Goal: Task Accomplishment & Management: Manage account settings

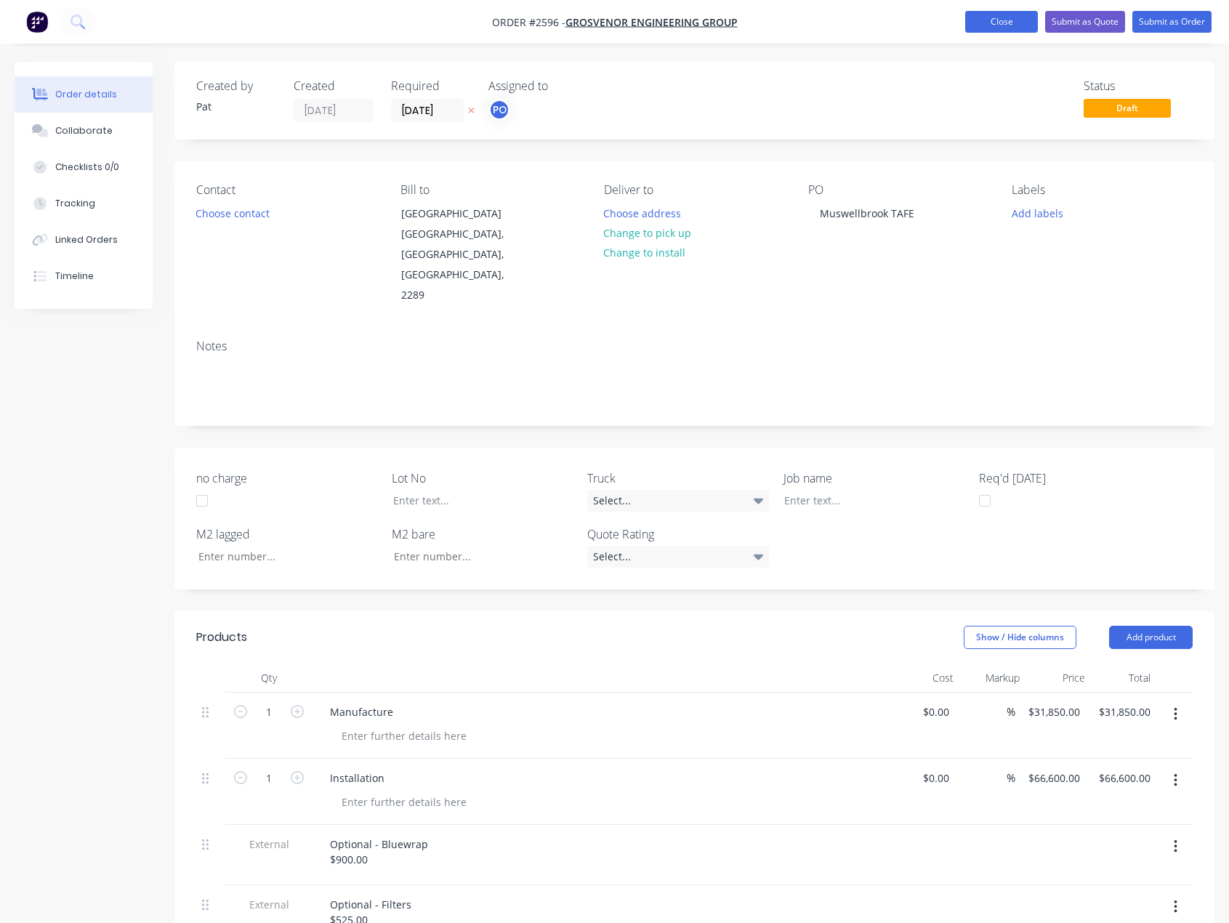
click at [996, 17] on button "Close" at bounding box center [1001, 22] width 73 height 22
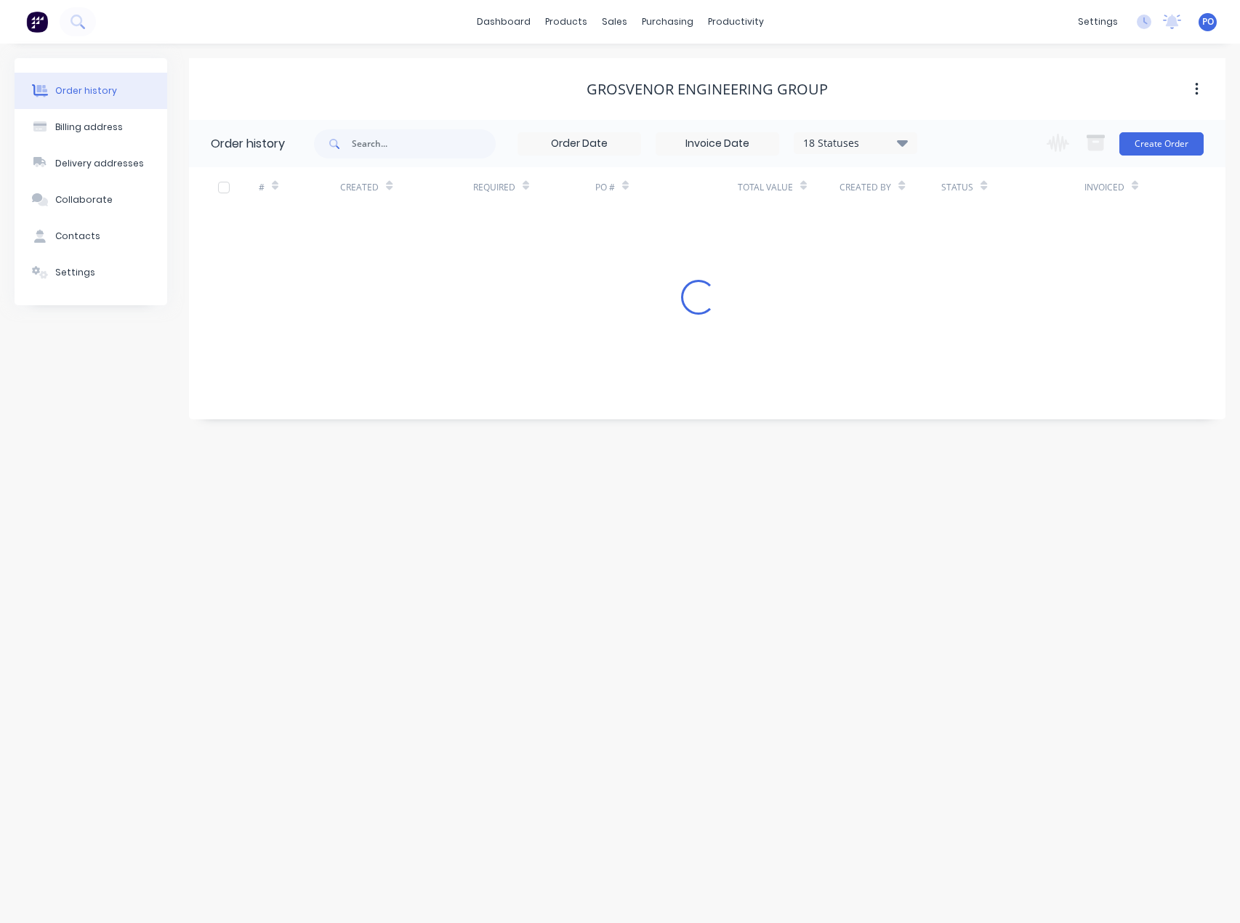
click at [992, 31] on div "dashboard products sales purchasing productivity dashboard products Product Cat…" at bounding box center [620, 22] width 1240 height 44
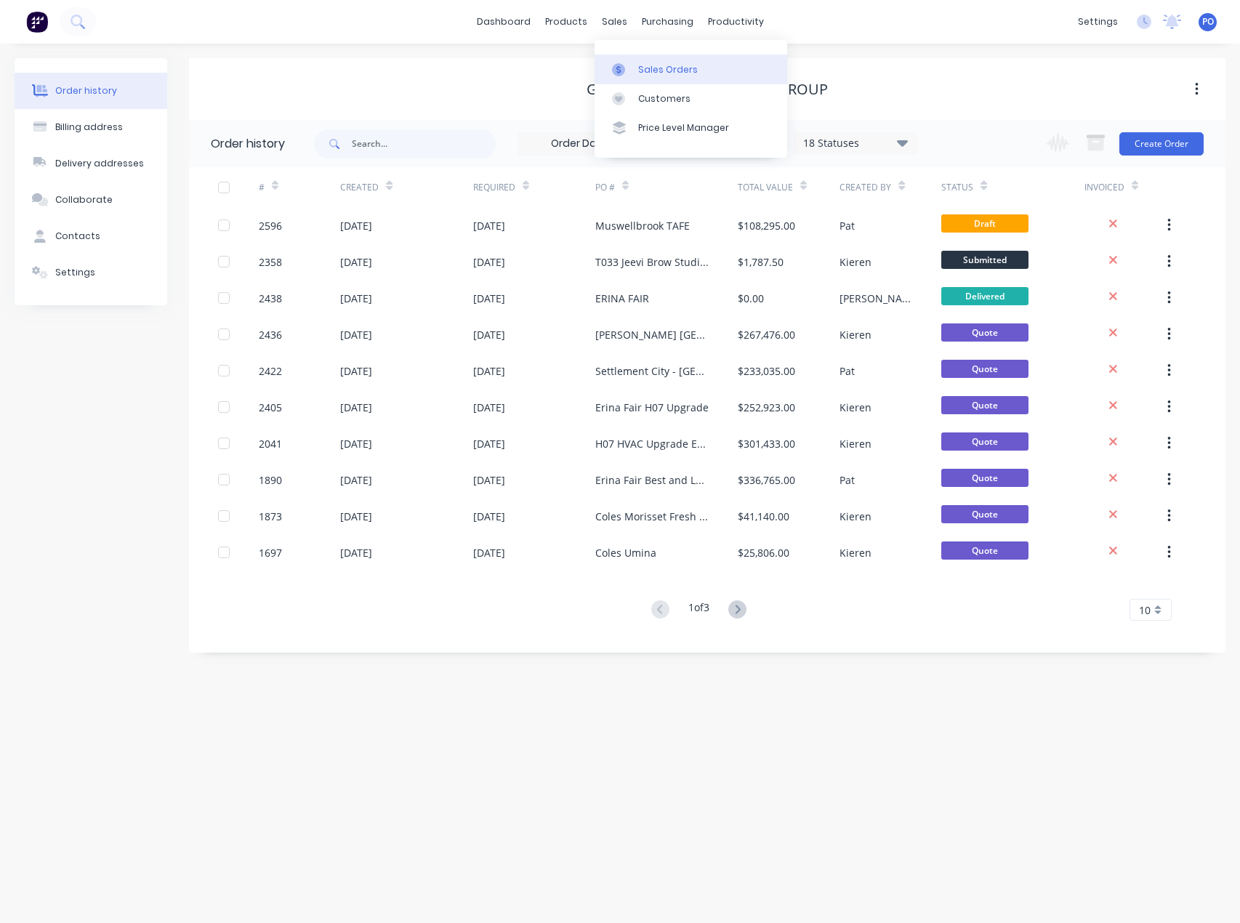
click at [640, 67] on div "Sales Orders" at bounding box center [668, 69] width 60 height 13
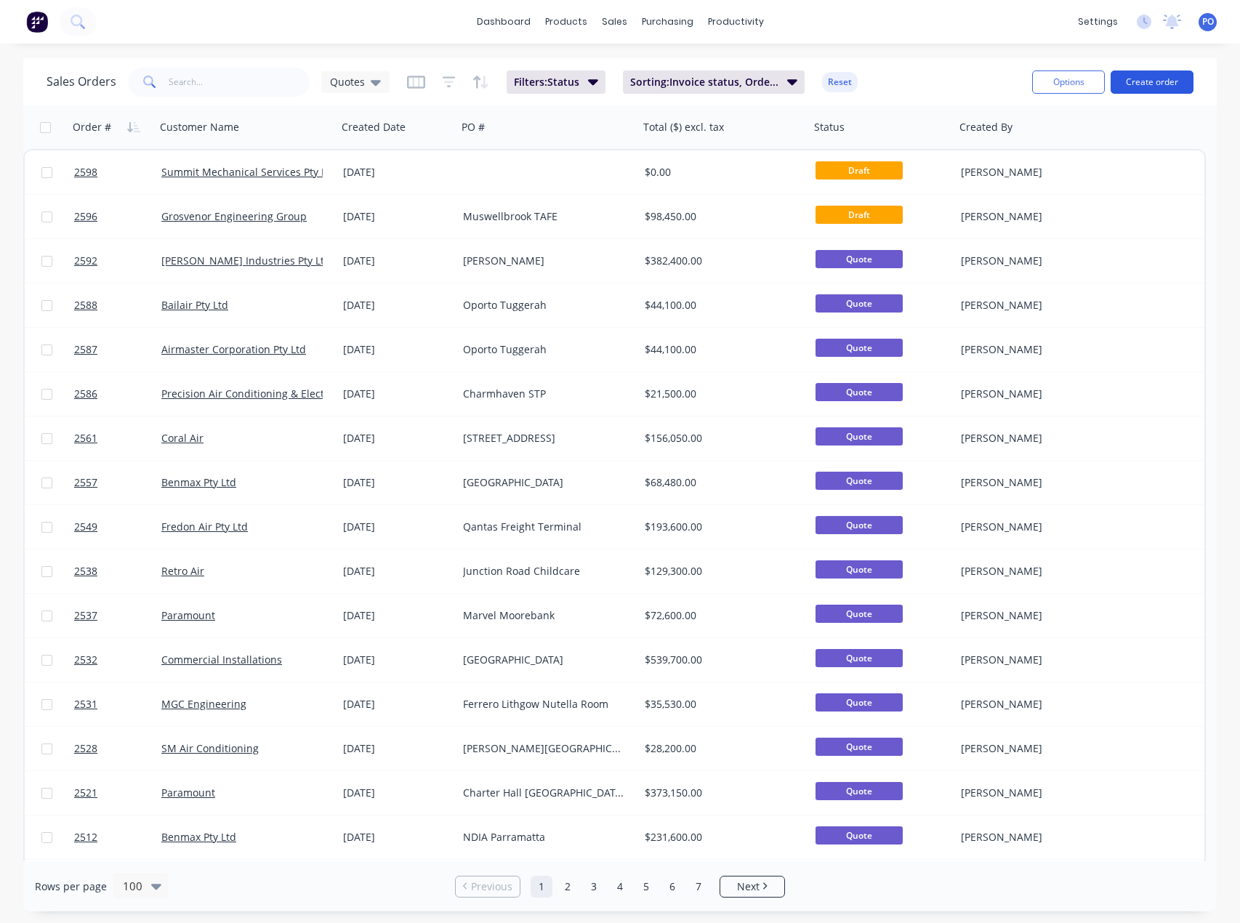
click at [1132, 80] on button "Create order" at bounding box center [1151, 81] width 83 height 23
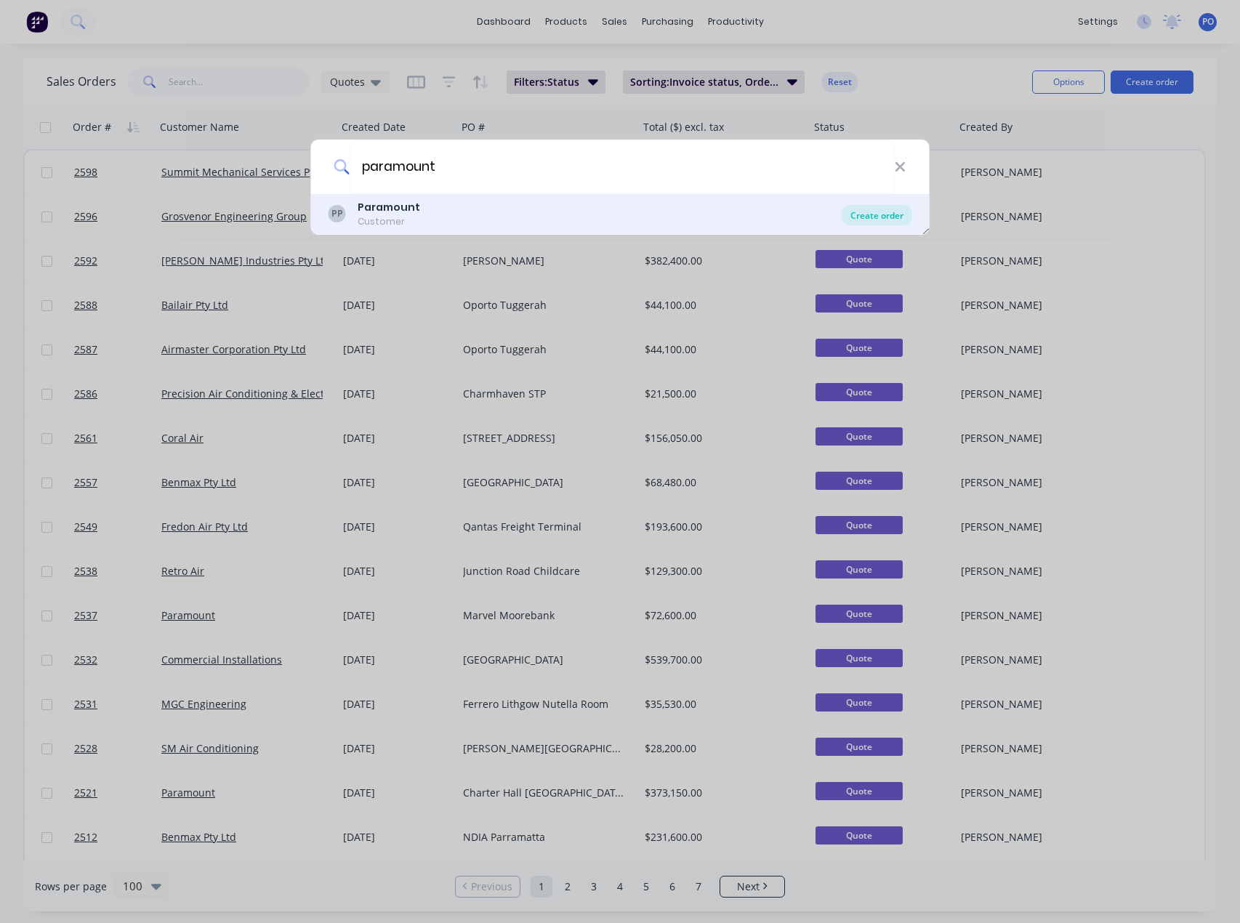
type input "paramount"
click at [874, 219] on div "Create order" at bounding box center [877, 215] width 70 height 20
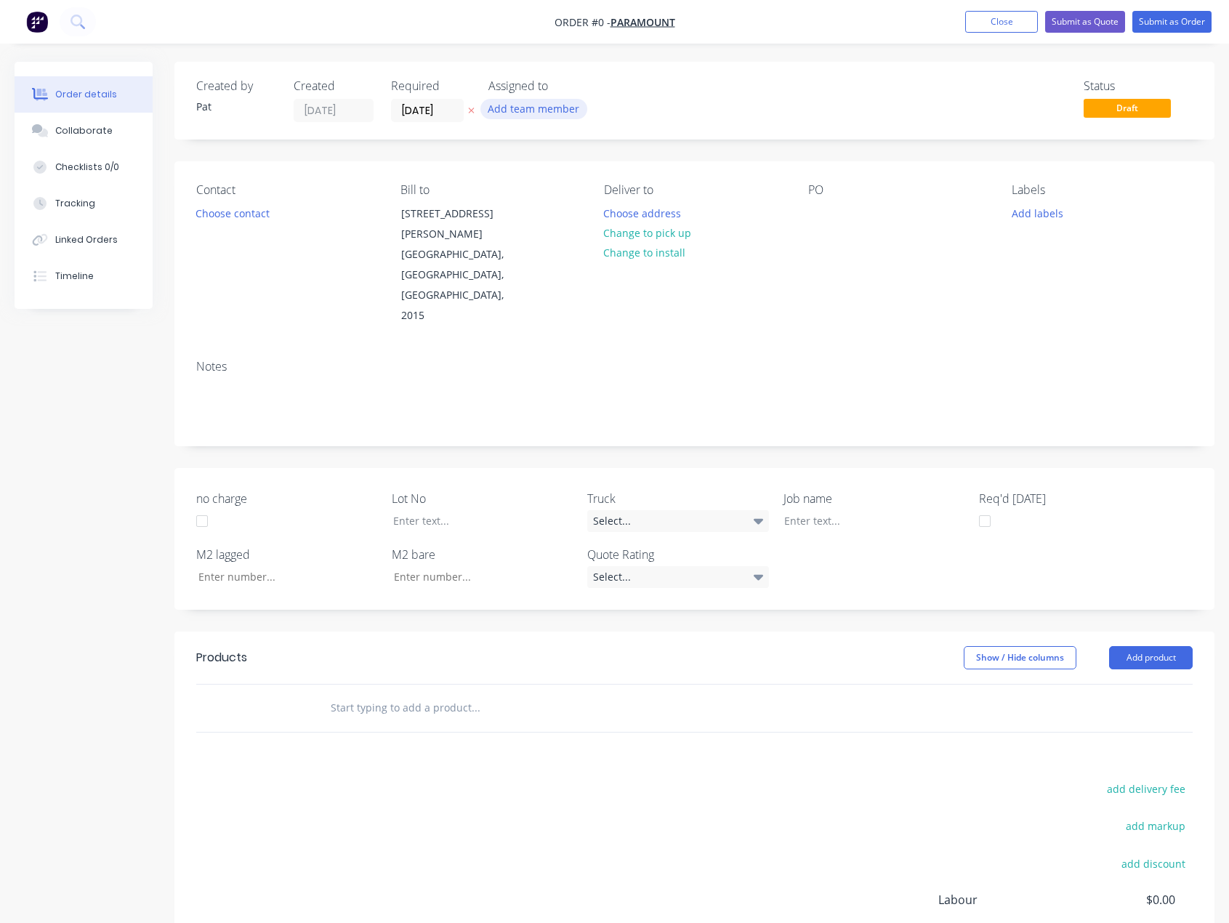
click at [520, 107] on button "Add team member" at bounding box center [533, 109] width 107 height 20
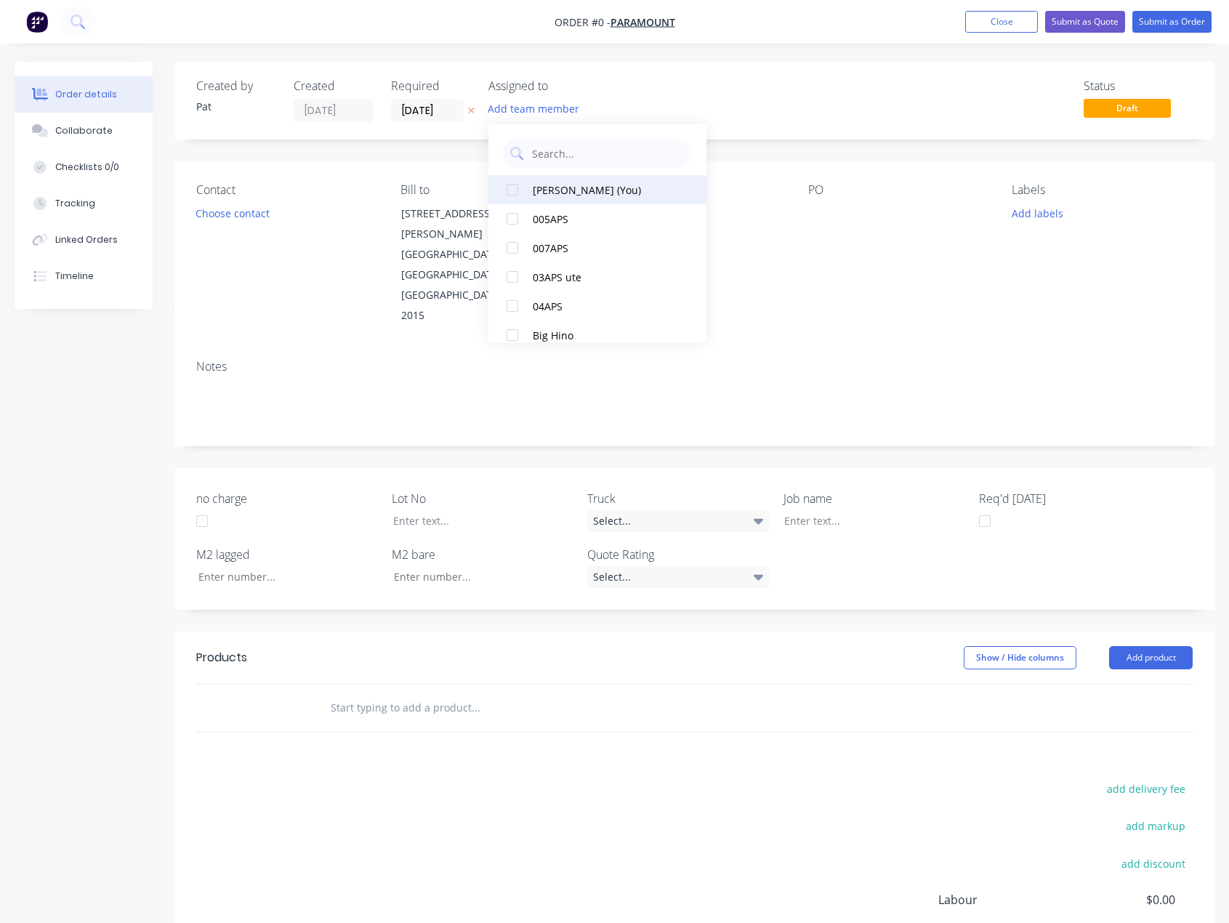
click at [566, 192] on div "[PERSON_NAME] (You)" at bounding box center [605, 189] width 145 height 15
click at [813, 248] on div "Order details Collaborate Checklists 0/0 Tracking Linked Orders Timeline Order …" at bounding box center [614, 582] width 1229 height 1041
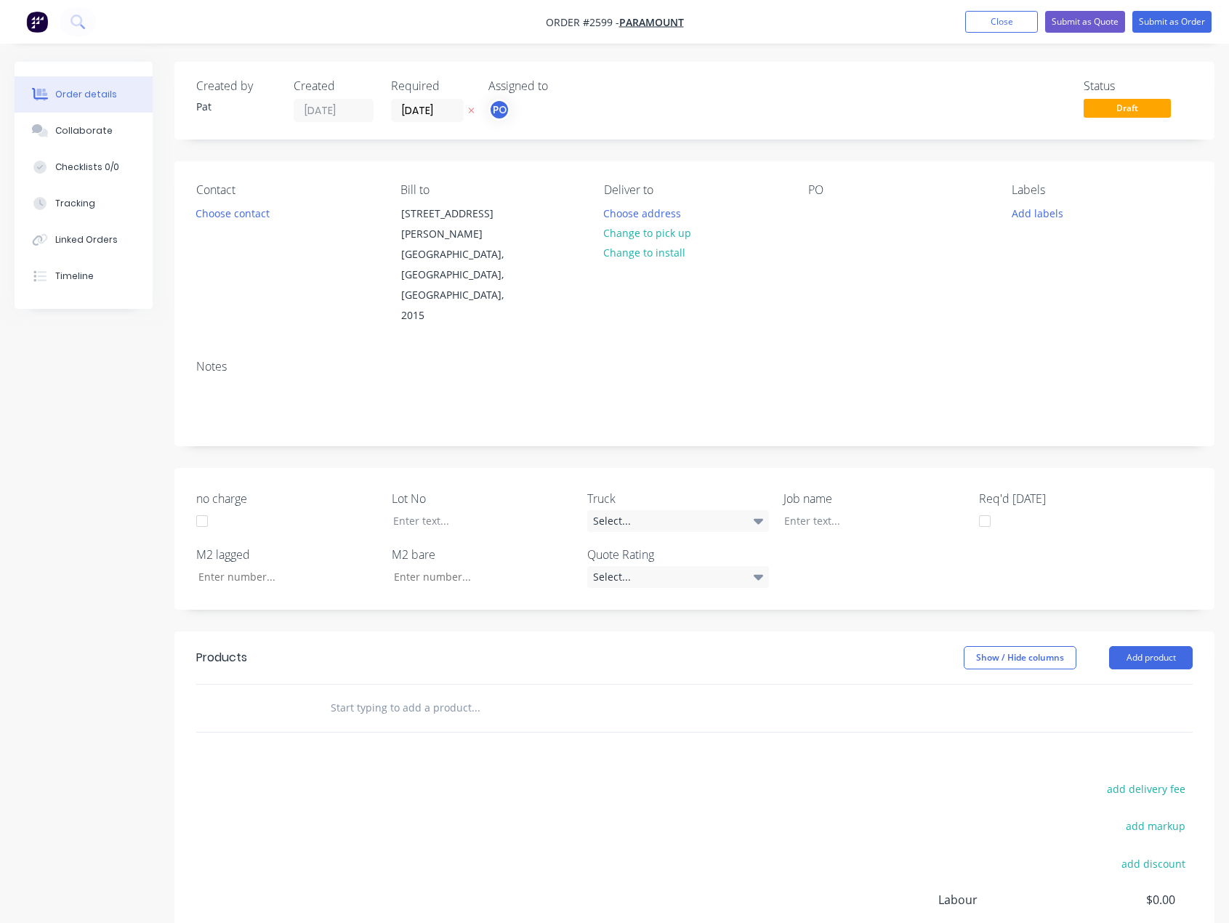
click at [819, 225] on div "PO" at bounding box center [898, 254] width 181 height 143
click at [826, 217] on div at bounding box center [819, 213] width 23 height 21
click at [988, 24] on button "Close" at bounding box center [1001, 22] width 73 height 22
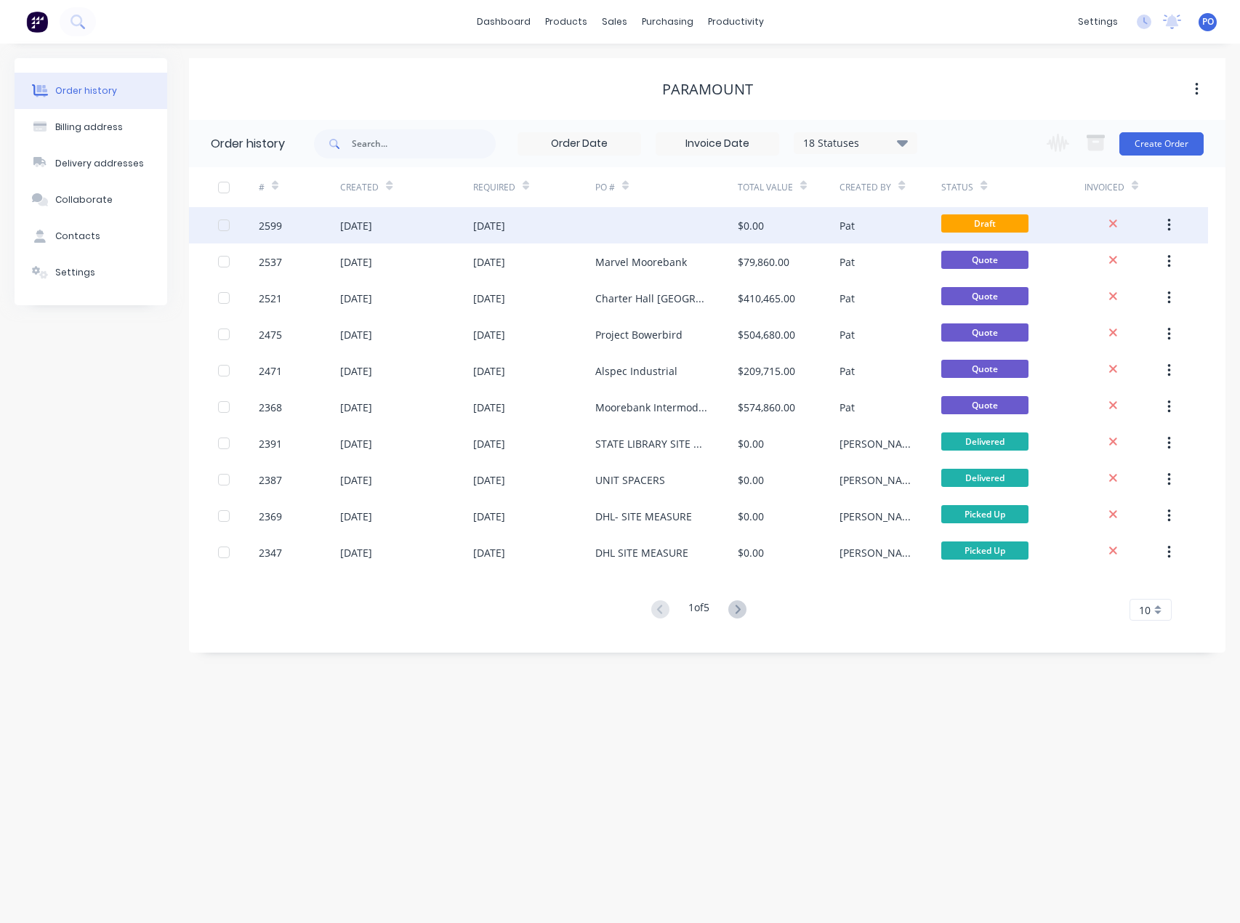
click at [1167, 227] on icon "button" at bounding box center [1169, 225] width 4 height 16
click at [1133, 265] on div "Archive" at bounding box center [1117, 263] width 112 height 21
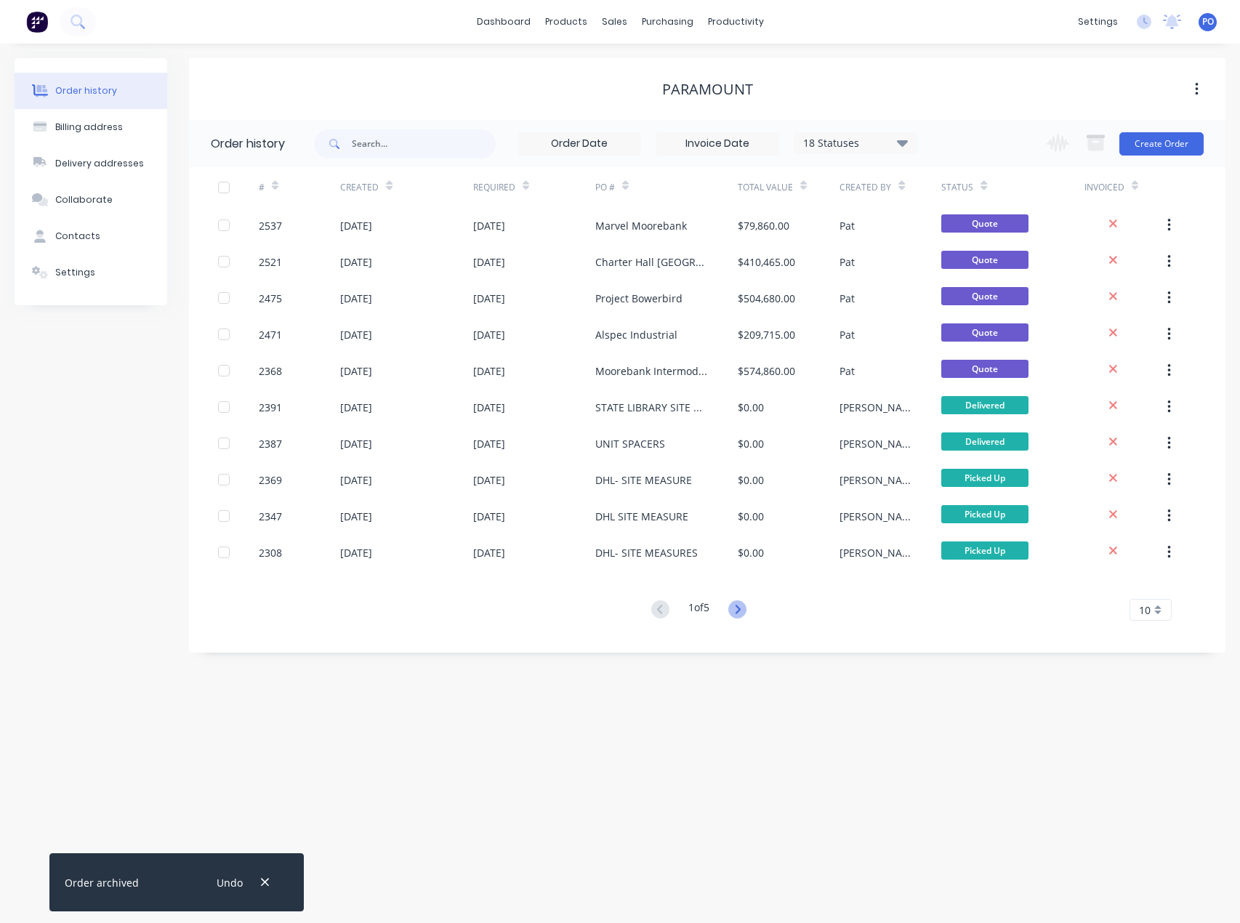
click at [746, 612] on icon at bounding box center [737, 609] width 18 height 18
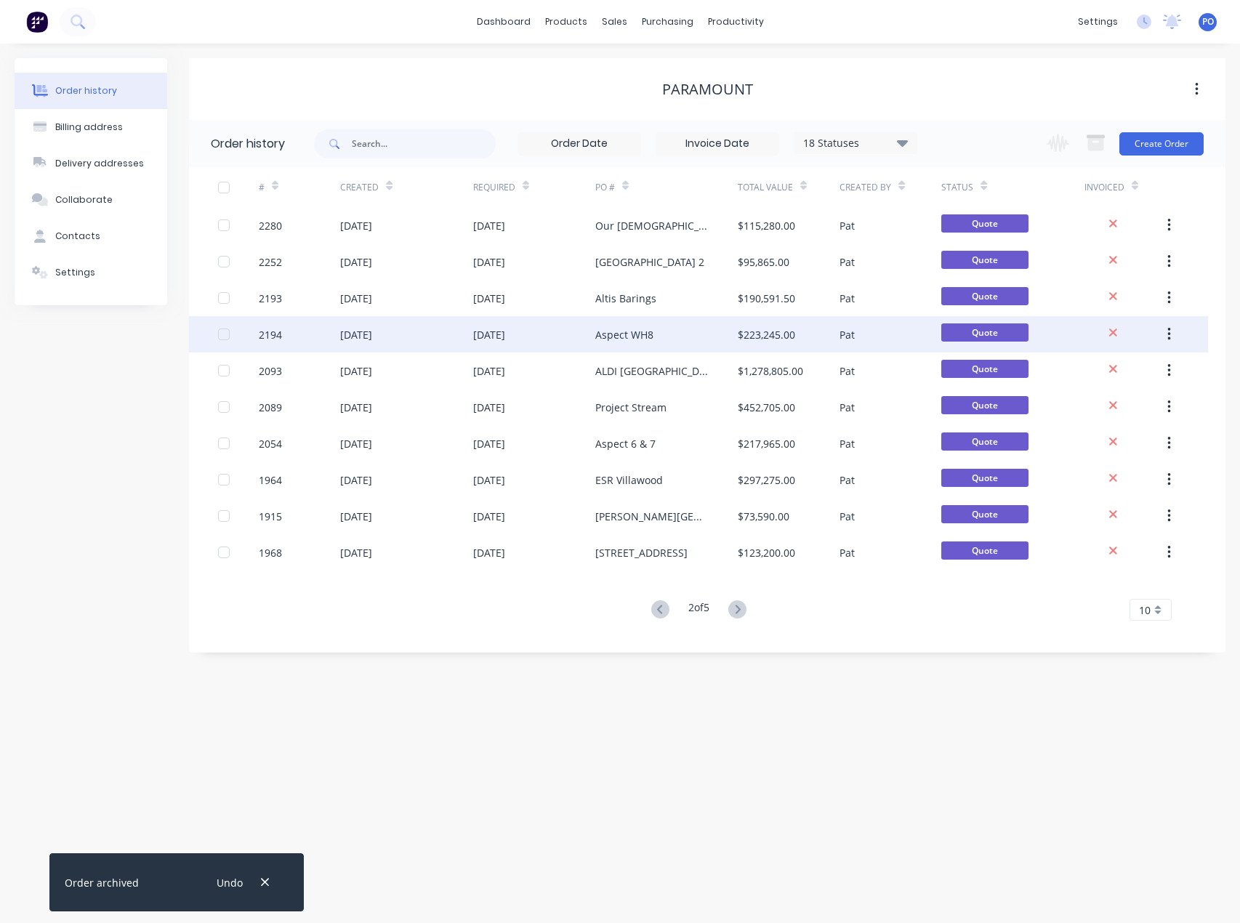
click at [644, 337] on div "Aspect WH8" at bounding box center [624, 334] width 58 height 15
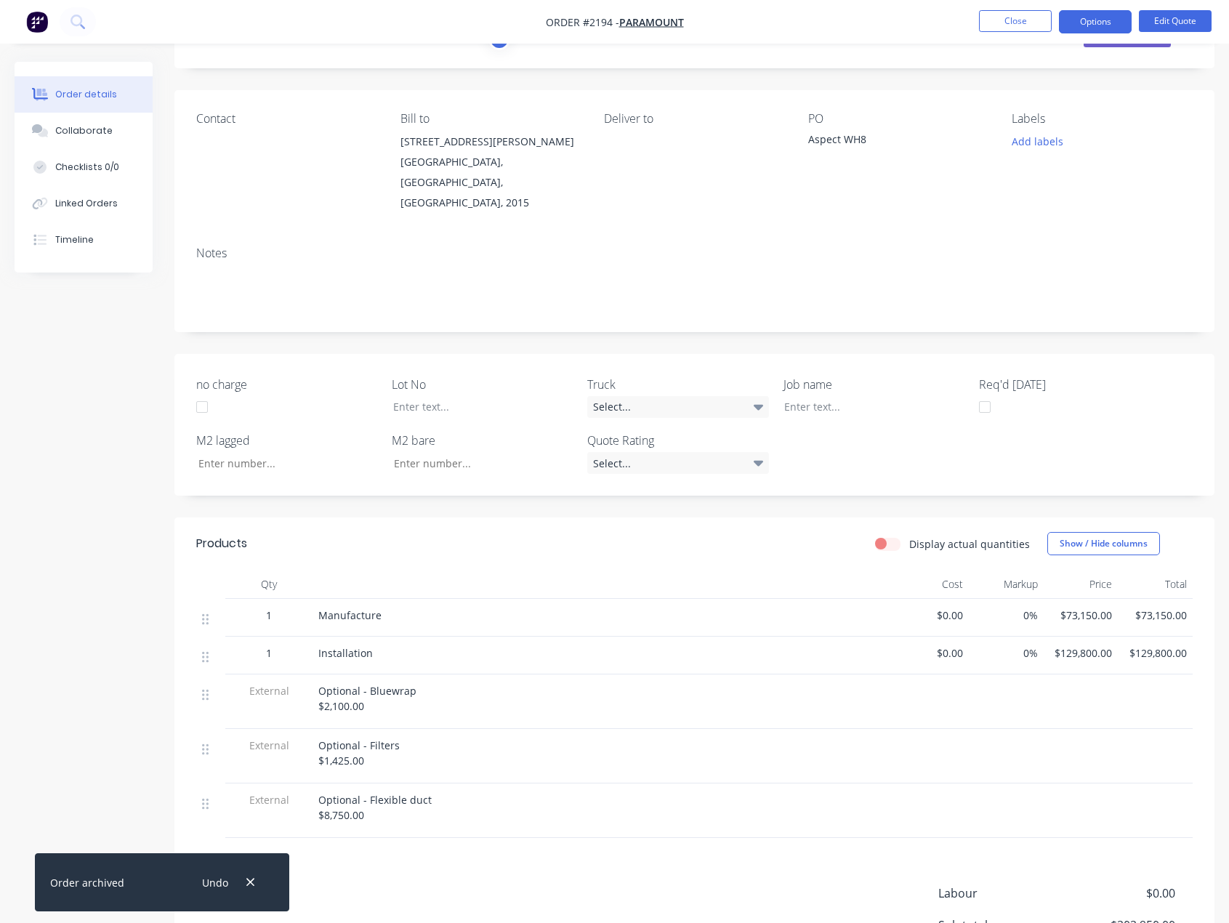
scroll to position [73, 0]
